Goal: Information Seeking & Learning: Learn about a topic

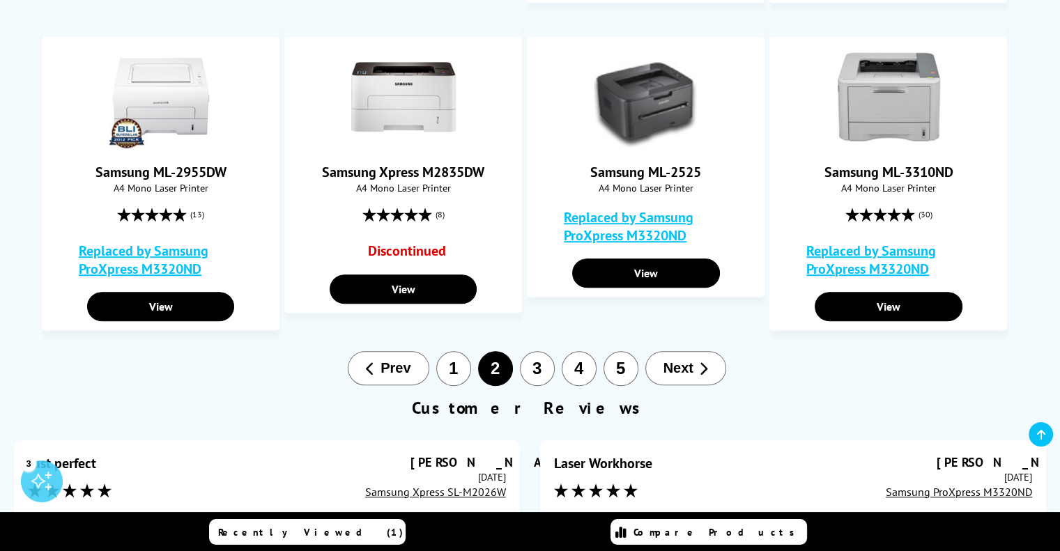
scroll to position [850, 0]
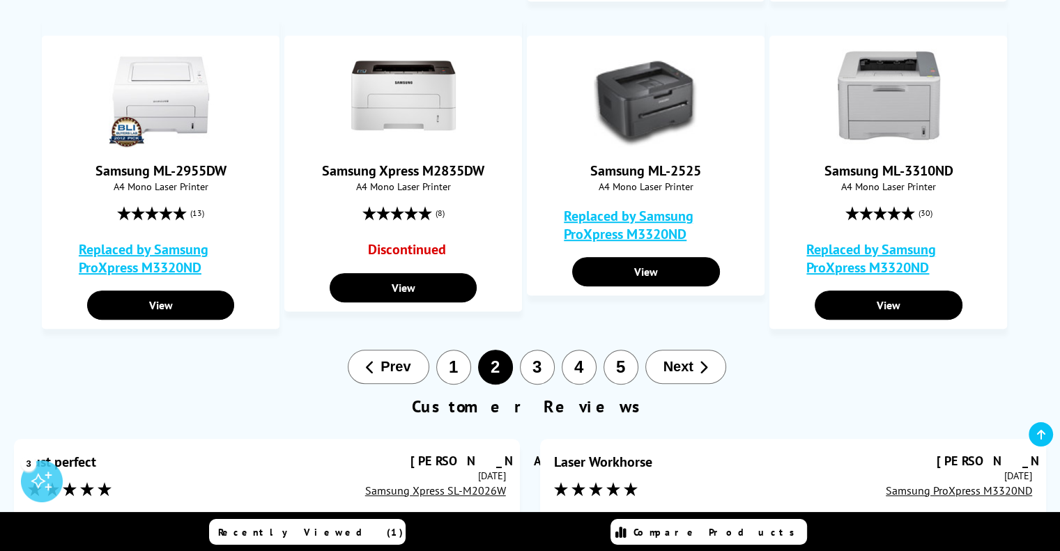
click at [541, 365] on button "3" at bounding box center [537, 367] width 35 height 35
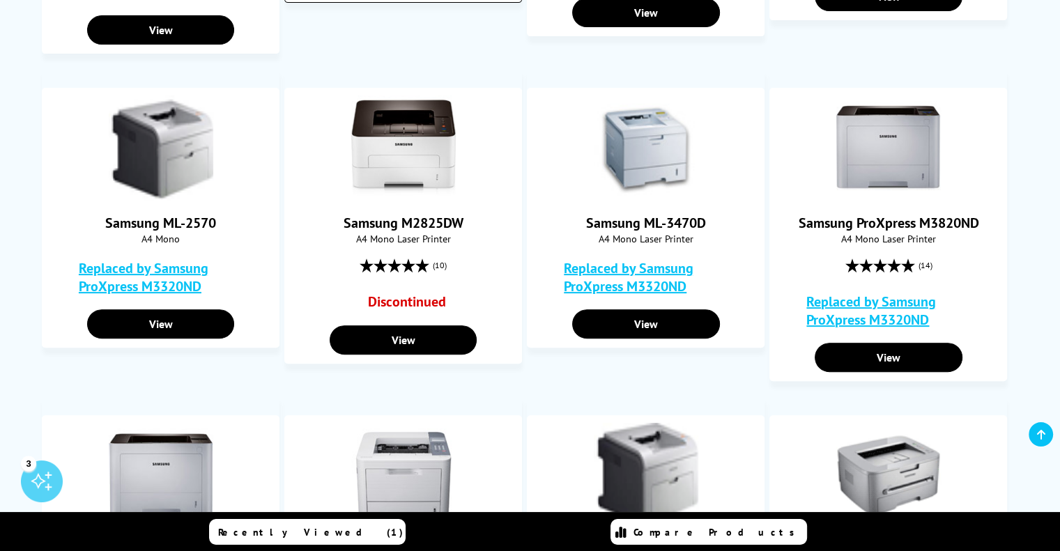
scroll to position [493, 0]
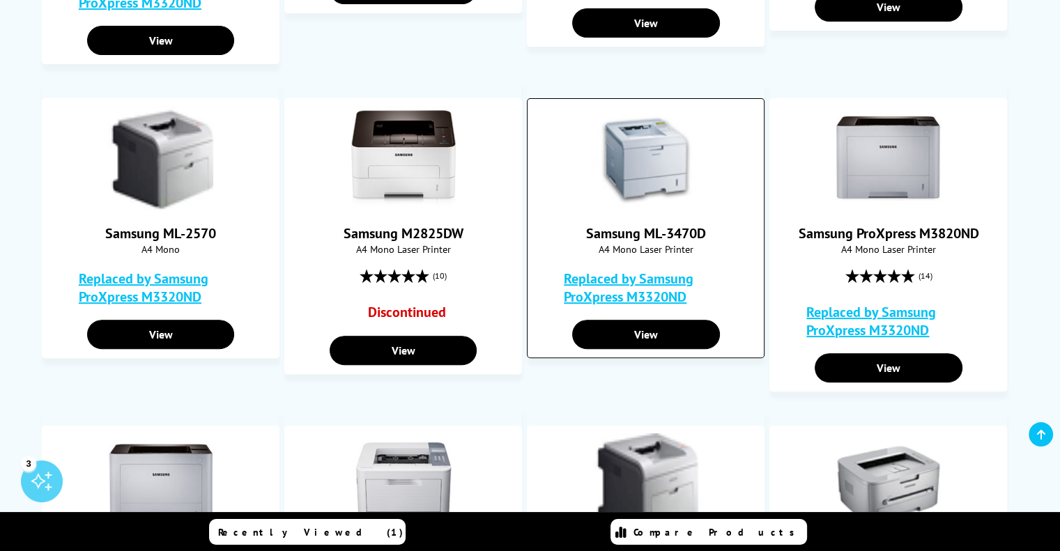
click at [649, 173] on img at bounding box center [646, 158] width 105 height 105
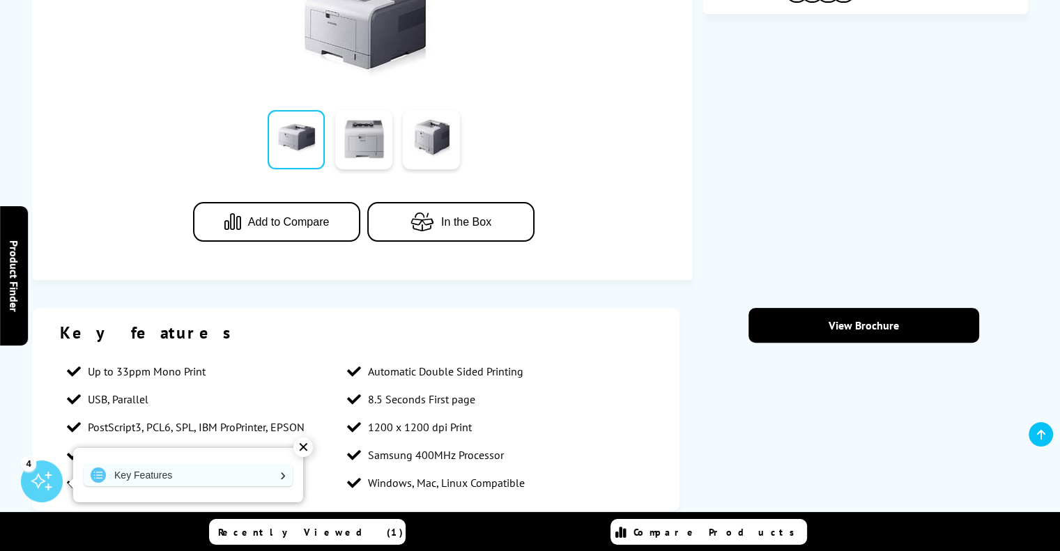
scroll to position [360, 0]
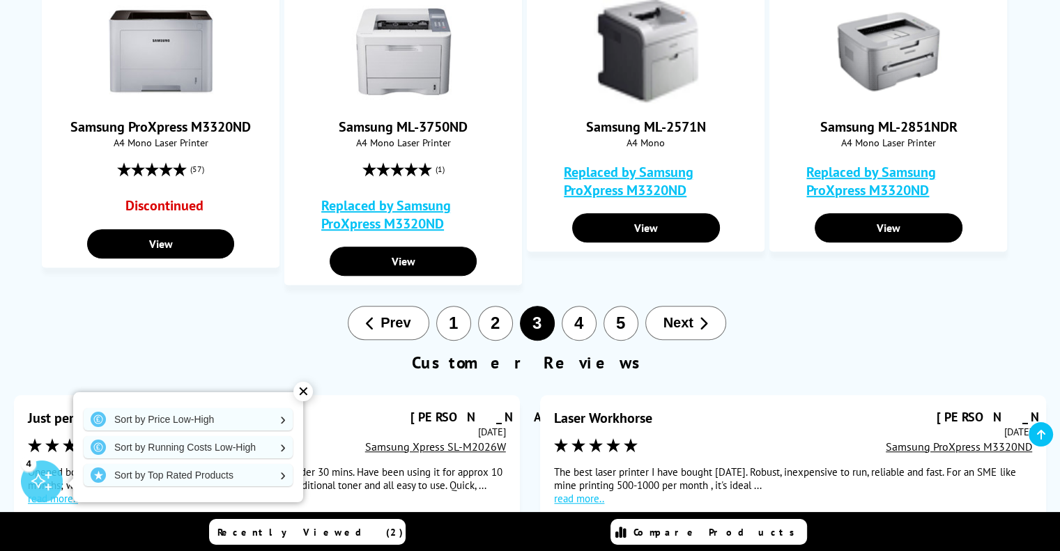
scroll to position [910, 0]
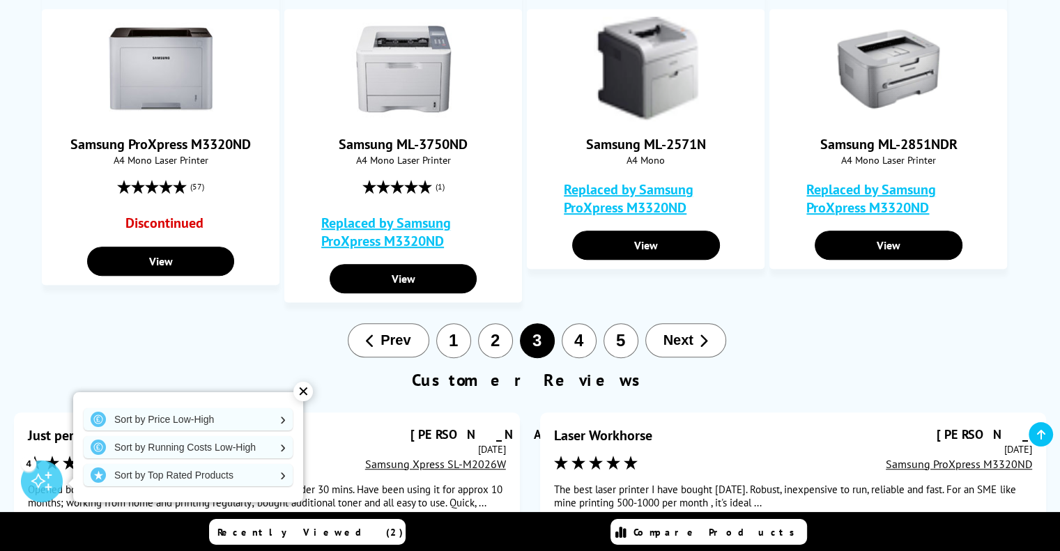
click at [578, 345] on button "4" at bounding box center [579, 340] width 35 height 35
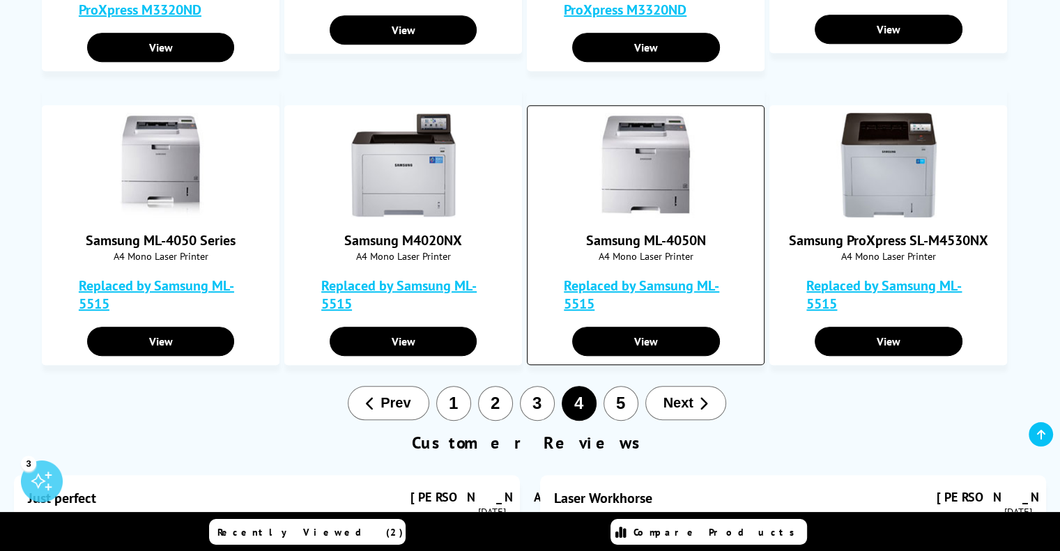
scroll to position [781, 0]
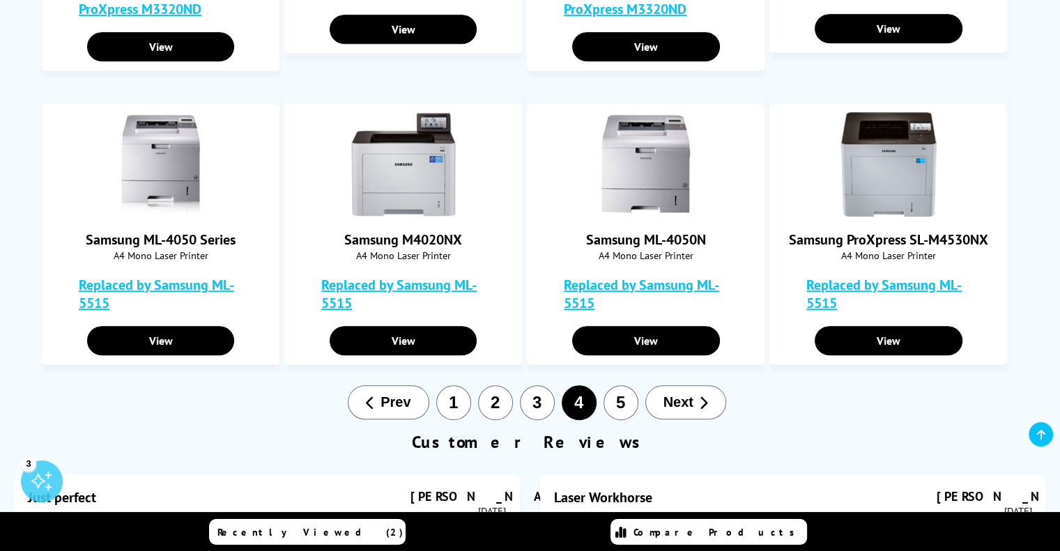
click at [625, 402] on button "5" at bounding box center [620, 402] width 35 height 35
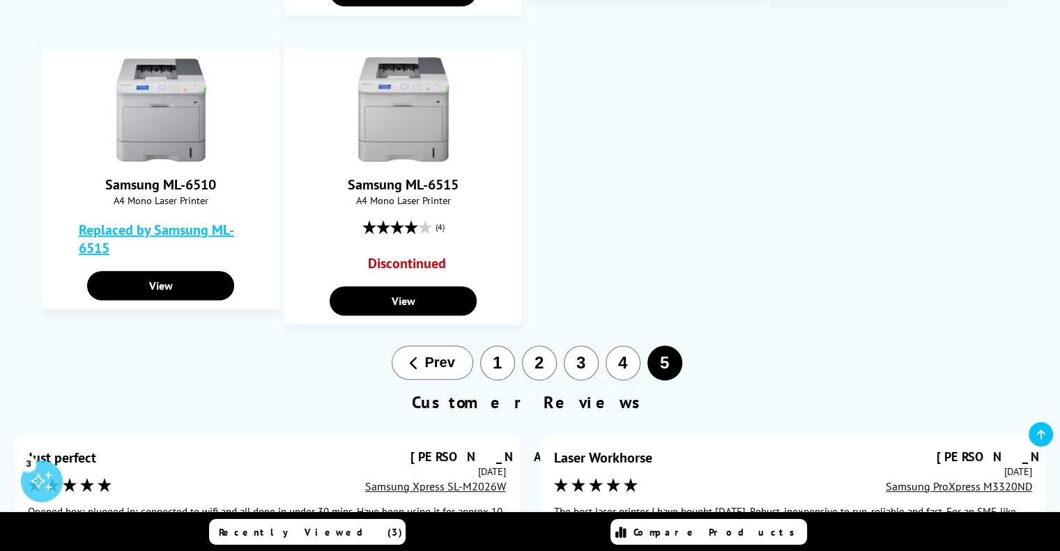
scroll to position [870, 0]
click at [580, 367] on button "3" at bounding box center [581, 362] width 35 height 35
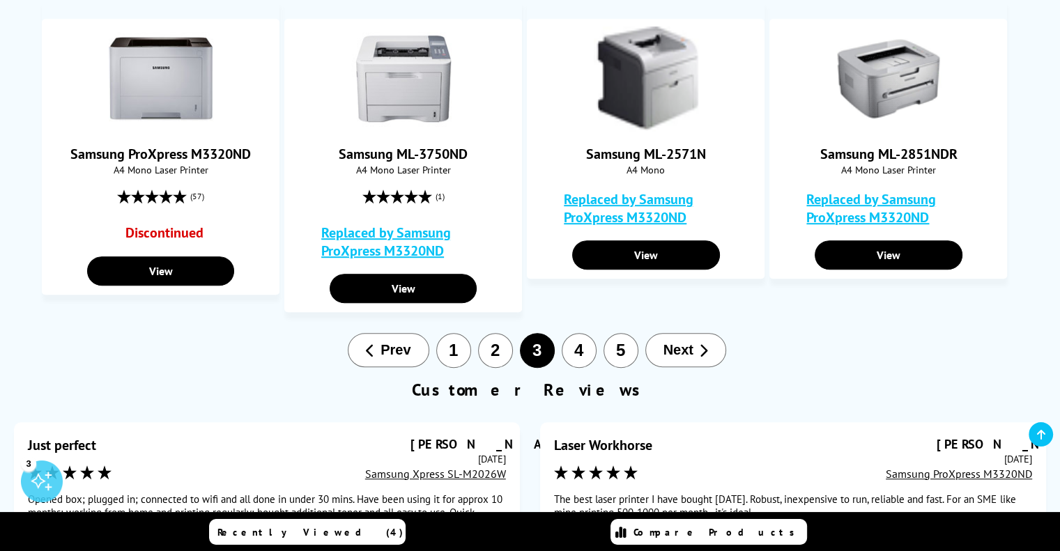
scroll to position [901, 0]
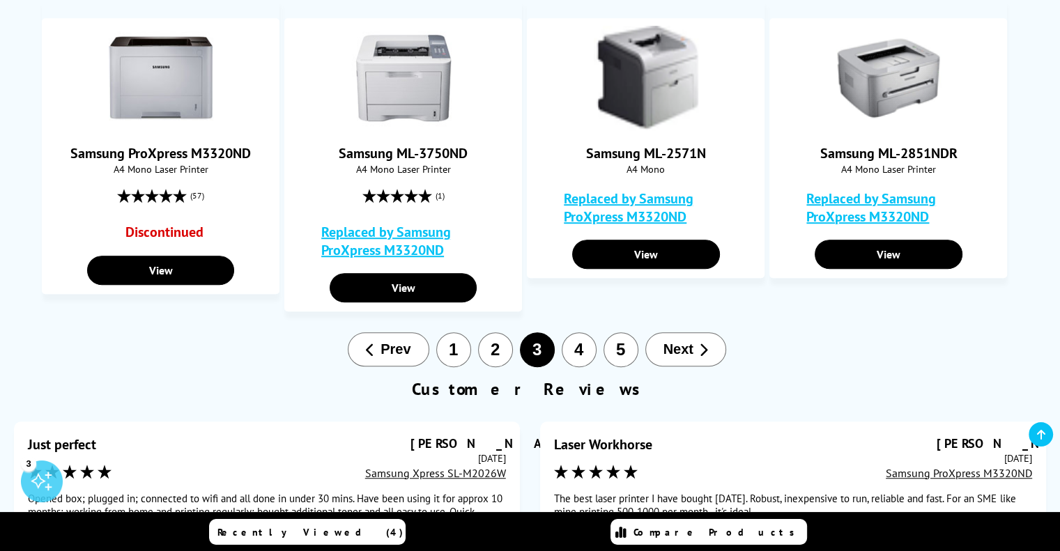
click at [571, 354] on button "4" at bounding box center [579, 349] width 35 height 35
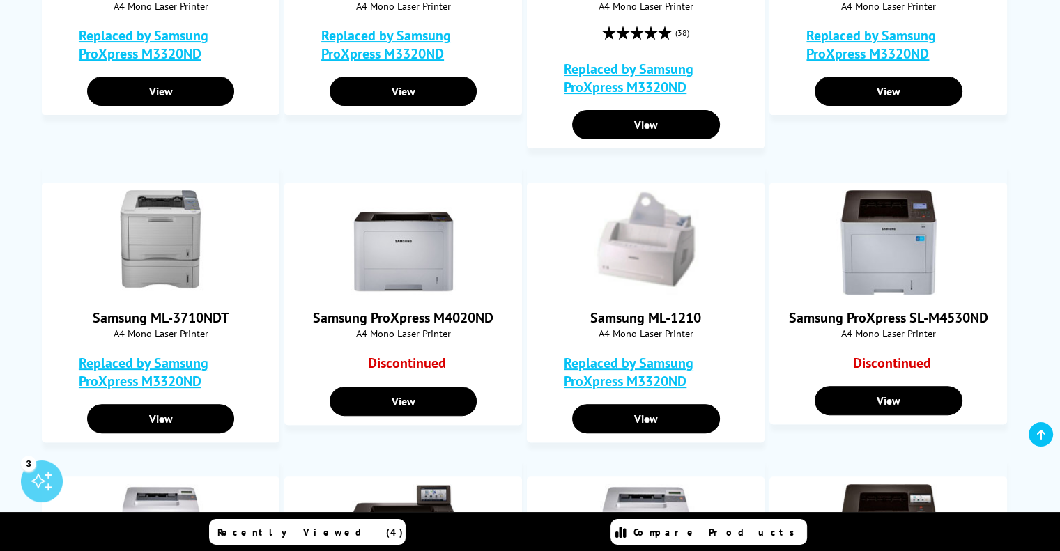
scroll to position [410, 0]
